Goal: Check status: Check status

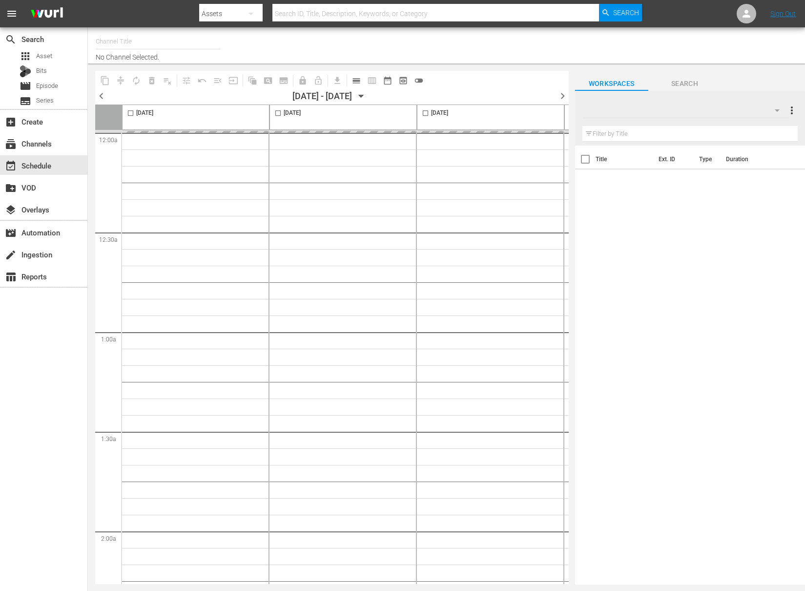
type input "NEW KPOP (617)"
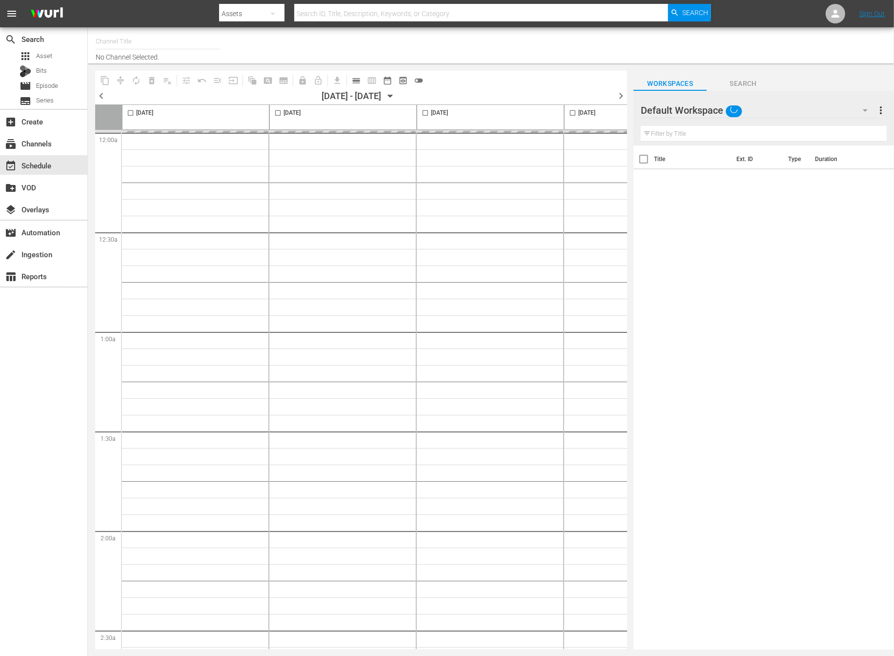
type input "NEW KPOP (617)"
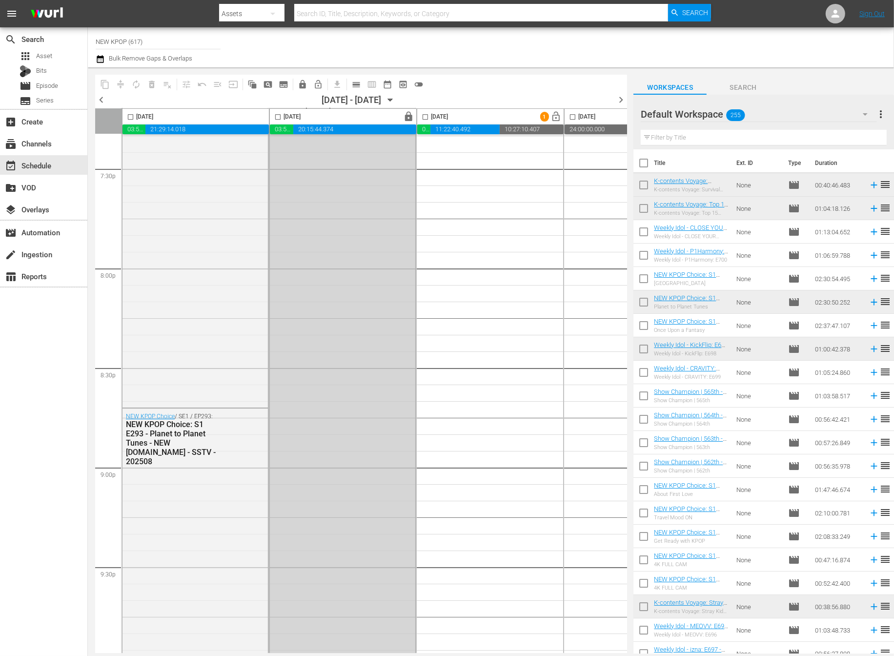
scroll to position [4267, 0]
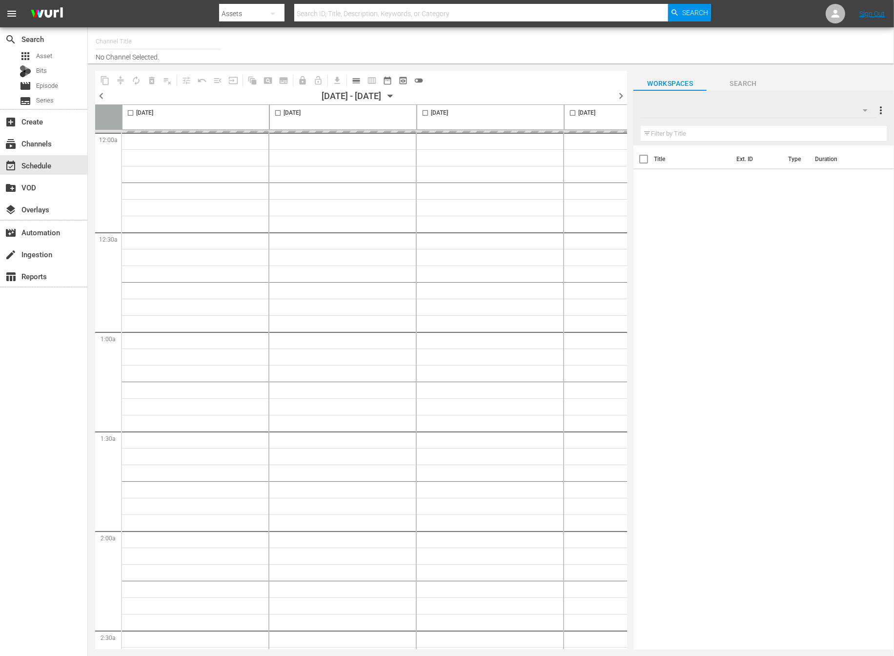
type input "NEW KPOP (617)"
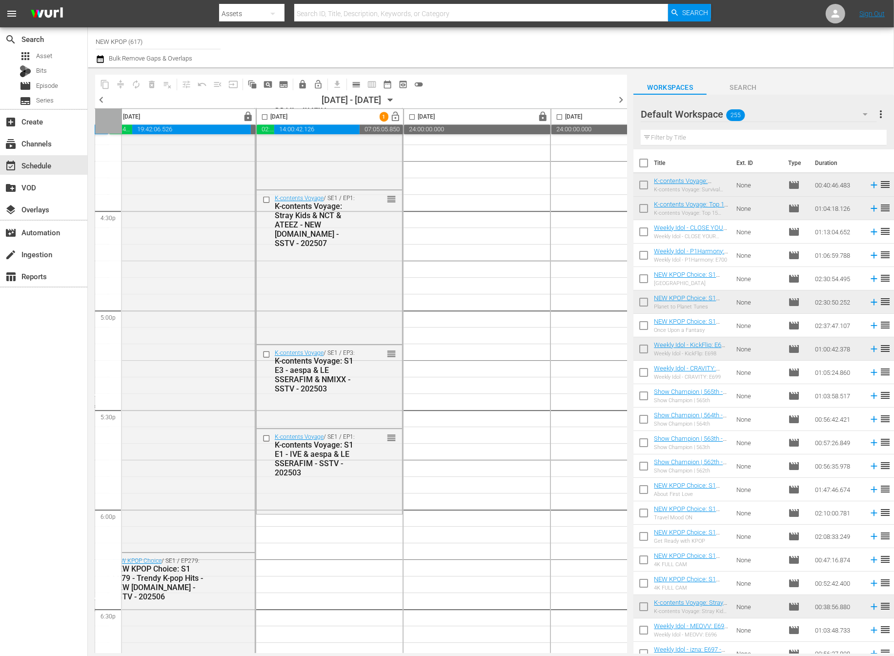
scroll to position [2903, 308]
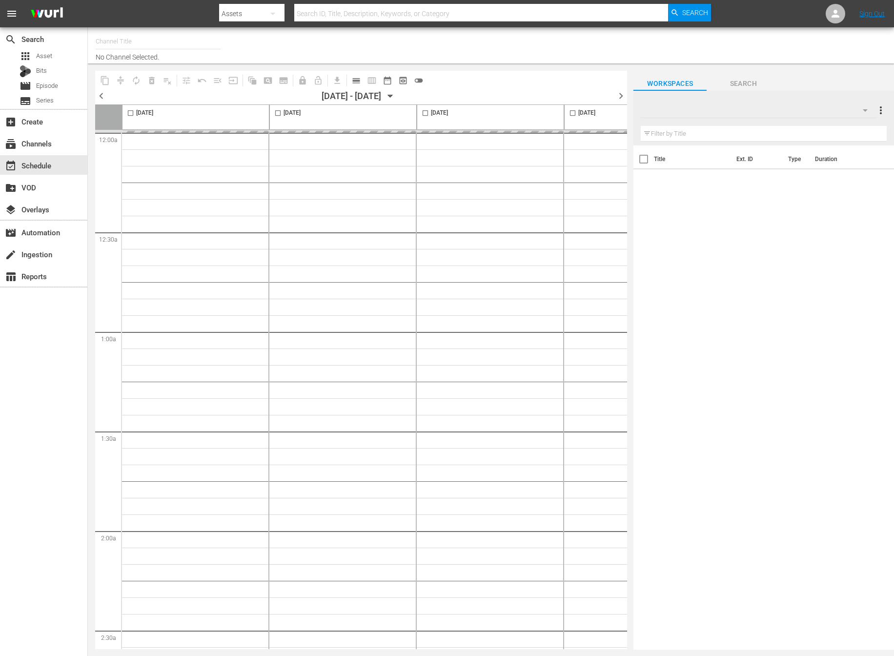
type input "NEW KPOP (617)"
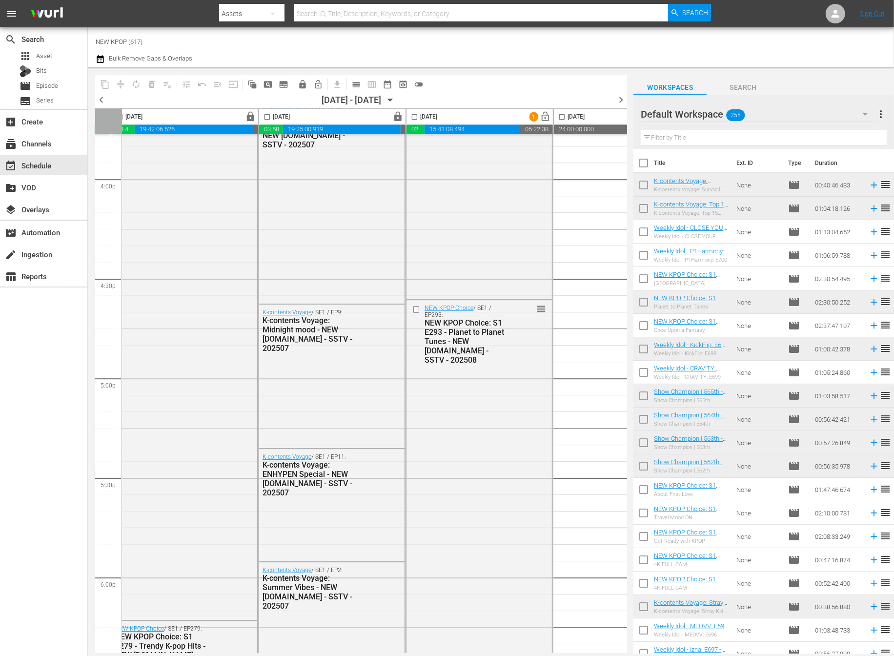
scroll to position [3046, 306]
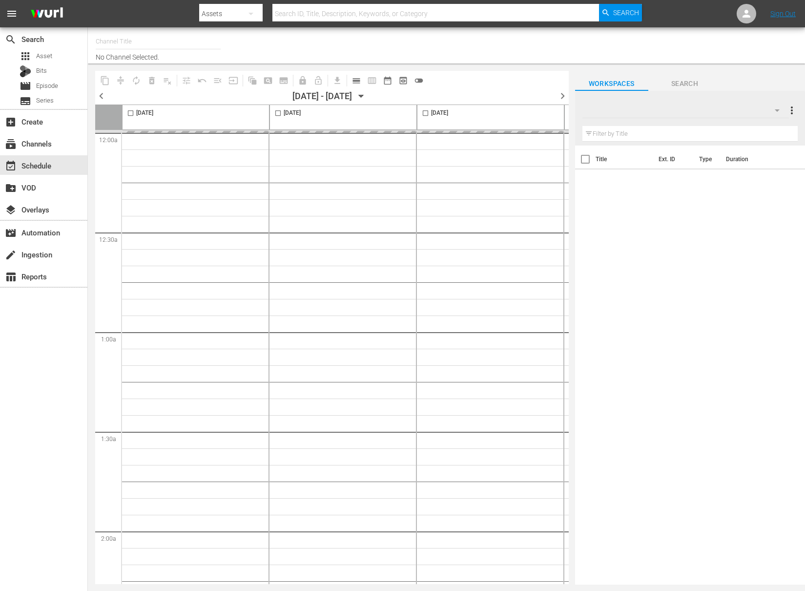
type input "NEW KPOP (617)"
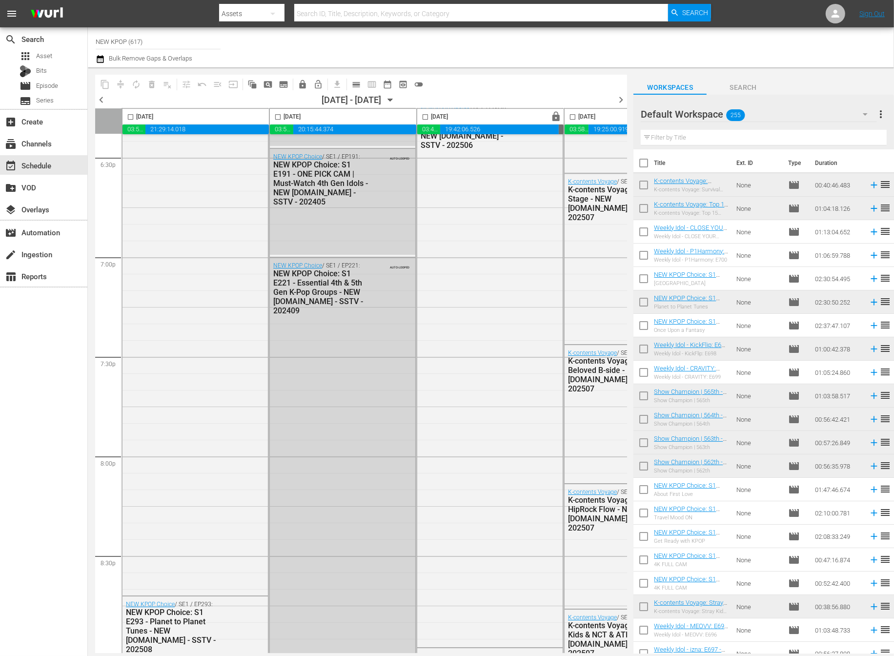
scroll to position [4267, 0]
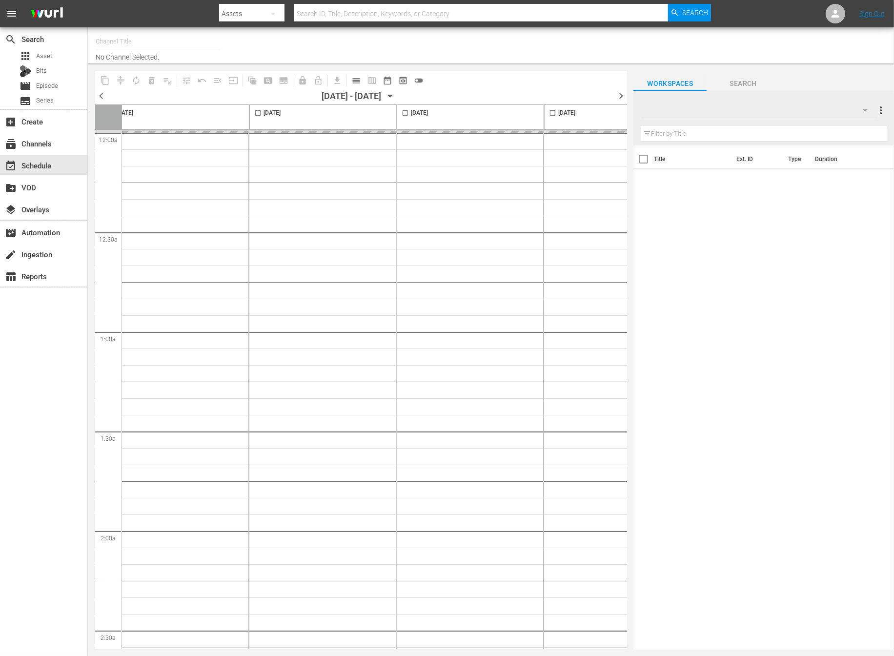
scroll to position [0, 315]
type input "NEW KPOP (617)"
